Goal: Task Accomplishment & Management: Use online tool/utility

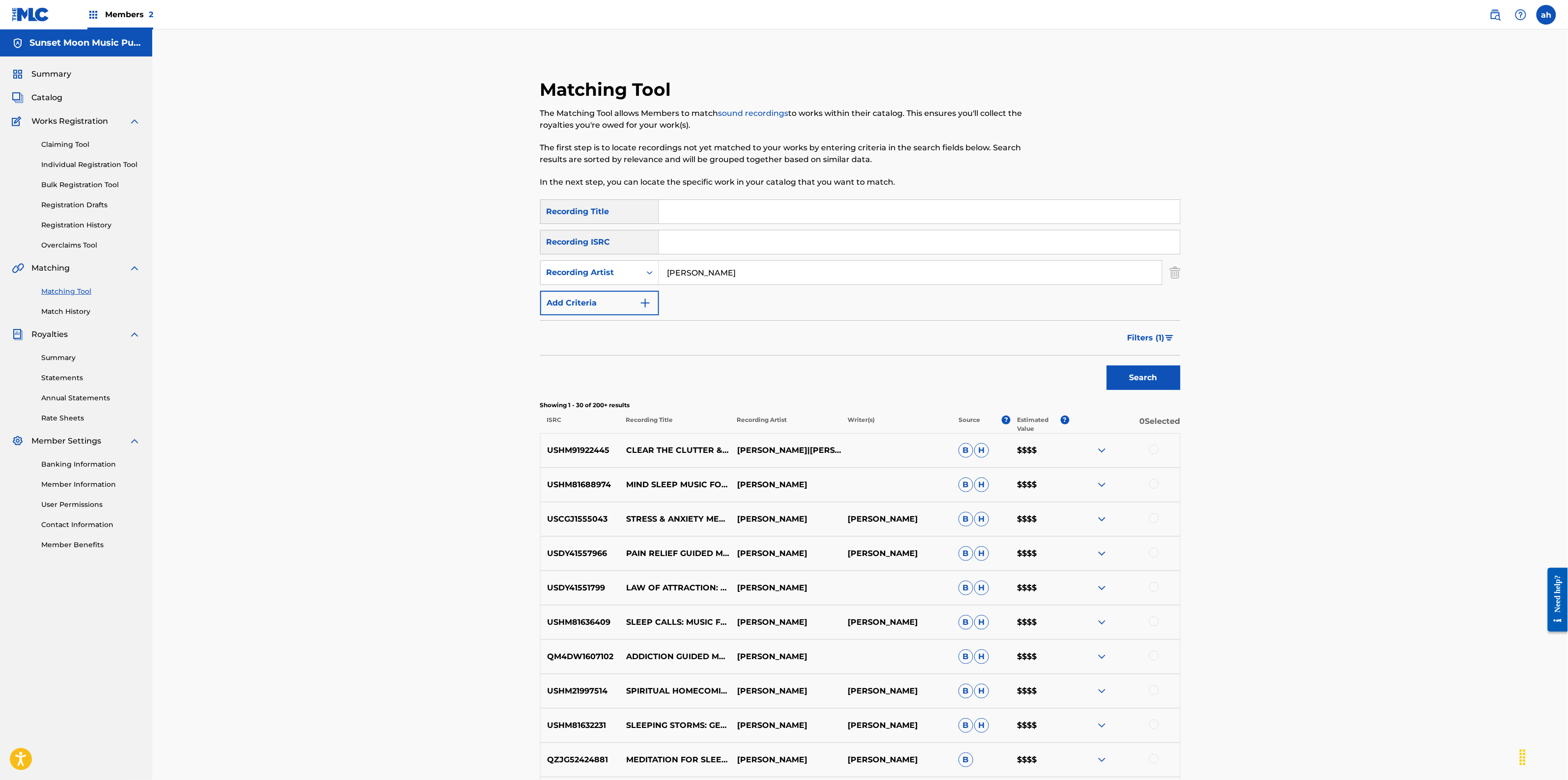
click at [695, 209] on input "Search Form" at bounding box center [920, 211] width 521 height 24
click at [684, 276] on input "jason stephenson" at bounding box center [911, 272] width 503 height 24
type input "sleep meditation"
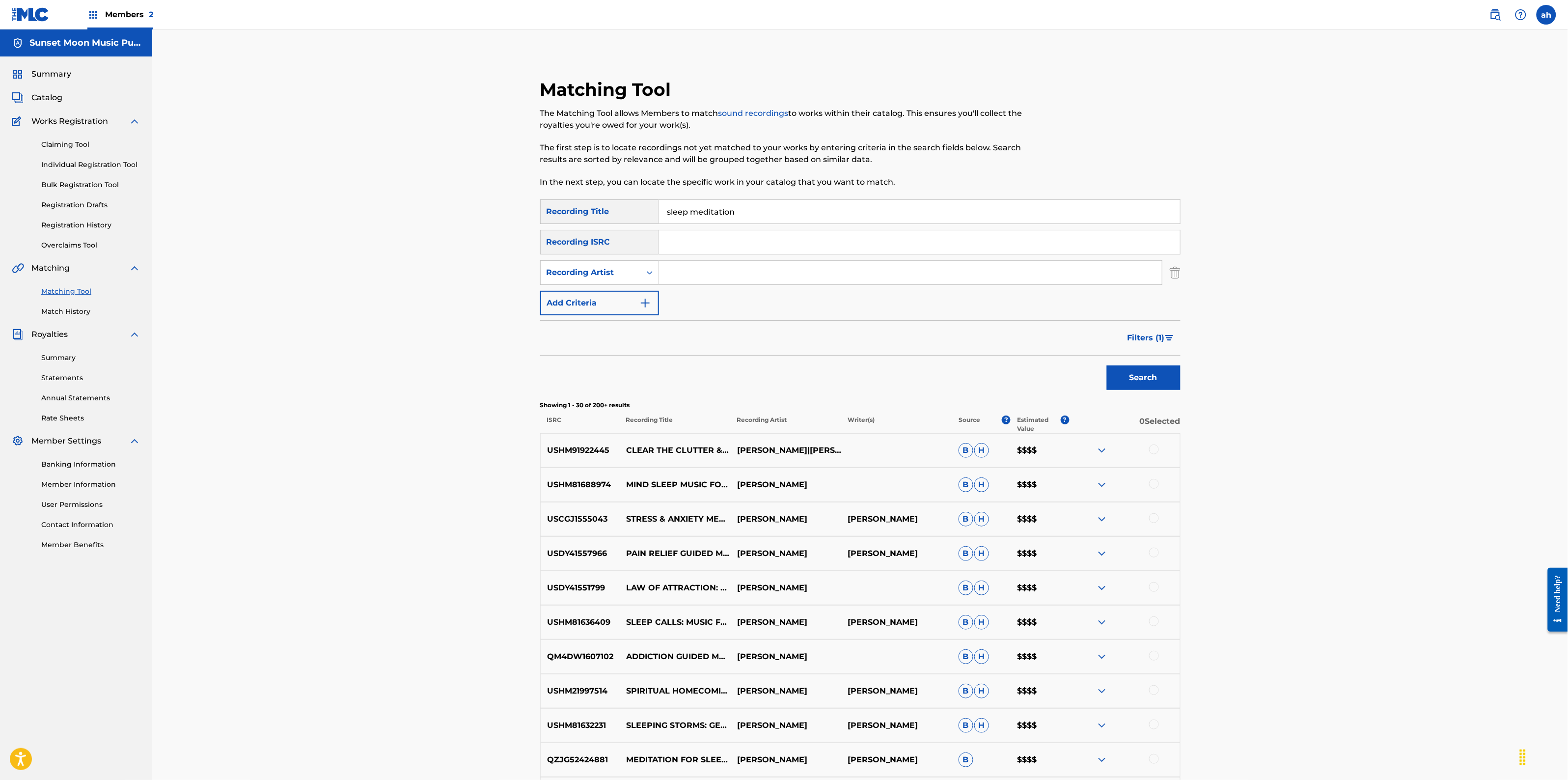
click at [1107, 365] on button "Search" at bounding box center [1143, 378] width 74 height 24
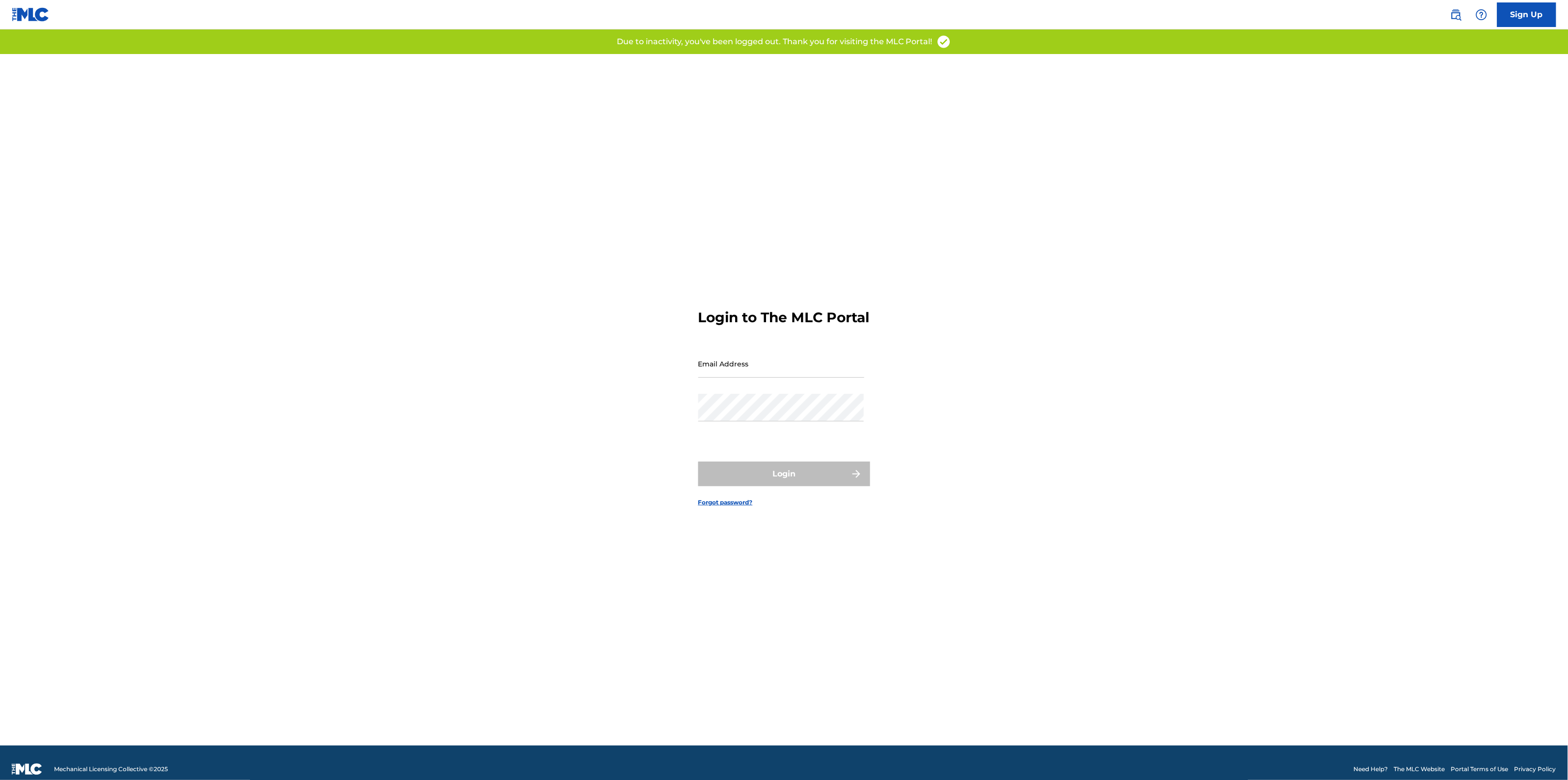
click at [784, 376] on input "Email Address" at bounding box center [781, 364] width 166 height 28
type input "[EMAIL_ADDRESS][DOMAIN_NAME]"
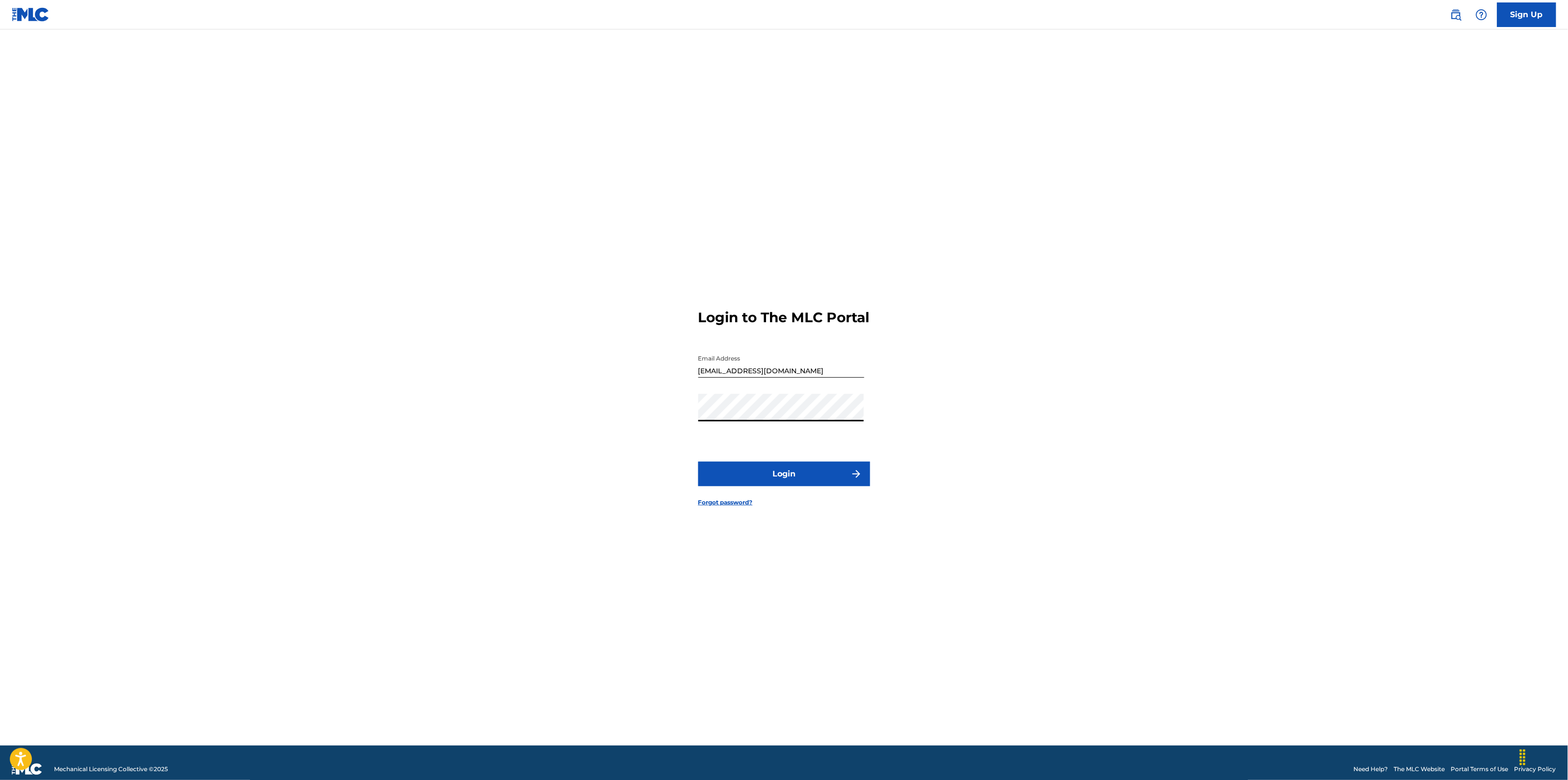
click at [698, 462] on button "Login" at bounding box center [784, 474] width 172 height 24
